Goal: Task Accomplishment & Management: Use online tool/utility

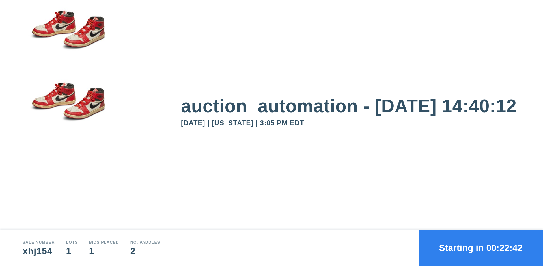
click at [480, 248] on button "Starting in 00:22:42" at bounding box center [480, 248] width 124 height 36
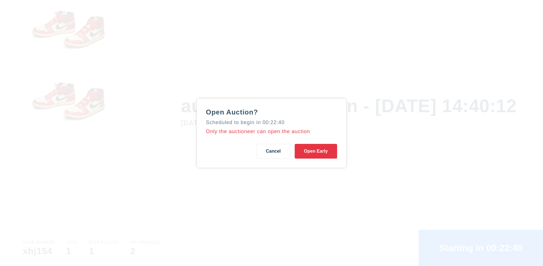
click at [316, 151] on button "Open Early" at bounding box center [316, 151] width 42 height 15
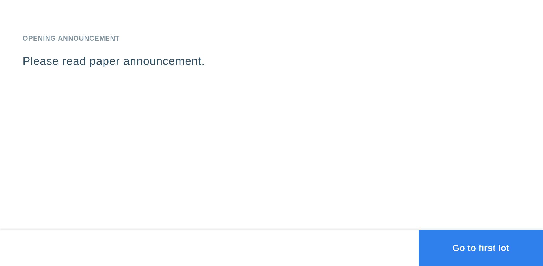
click at [480, 248] on button "Go to first lot" at bounding box center [480, 248] width 124 height 36
